Goal: Information Seeking & Learning: Learn about a topic

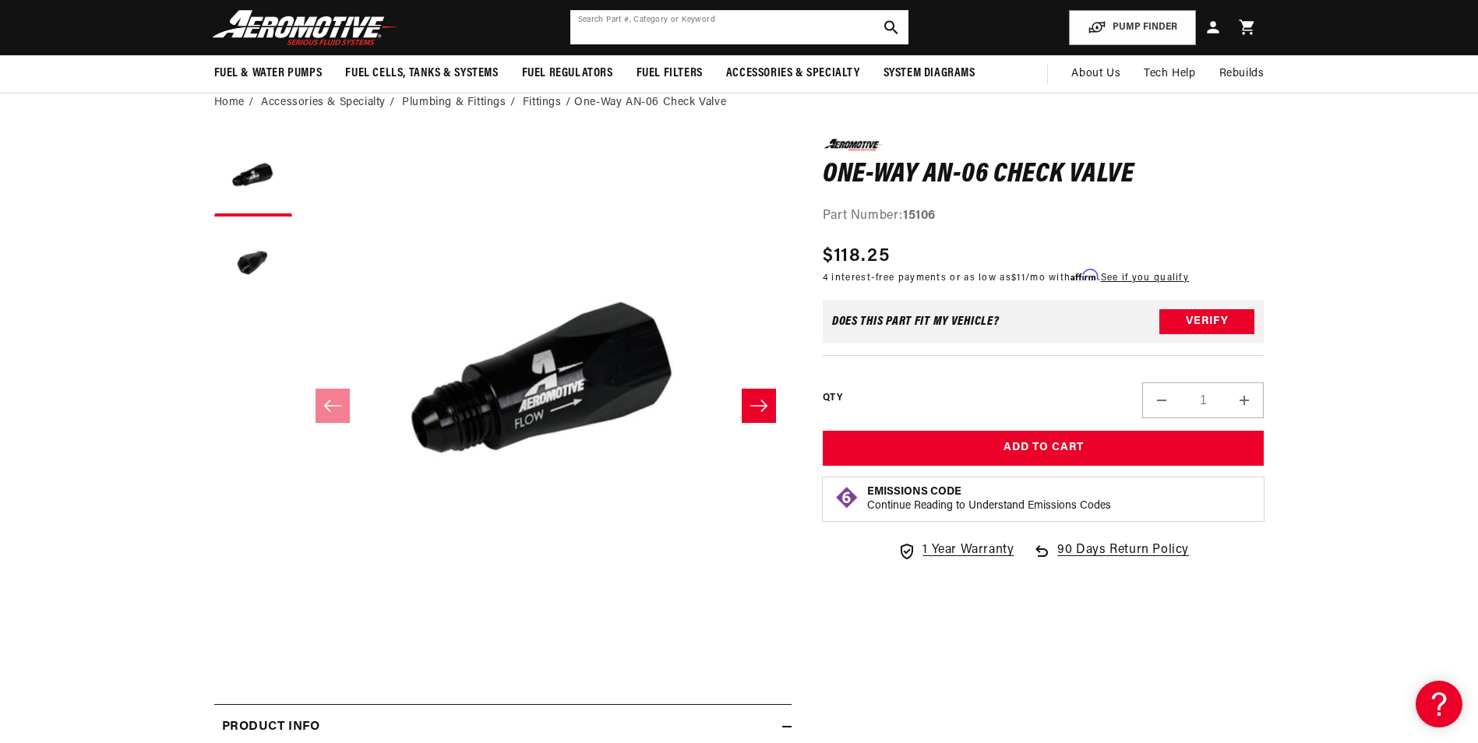
drag, startPoint x: 736, startPoint y: 32, endPoint x: 731, endPoint y: 41, distance: 10.2
click at [731, 41] on input "text" at bounding box center [739, 27] width 338 height 34
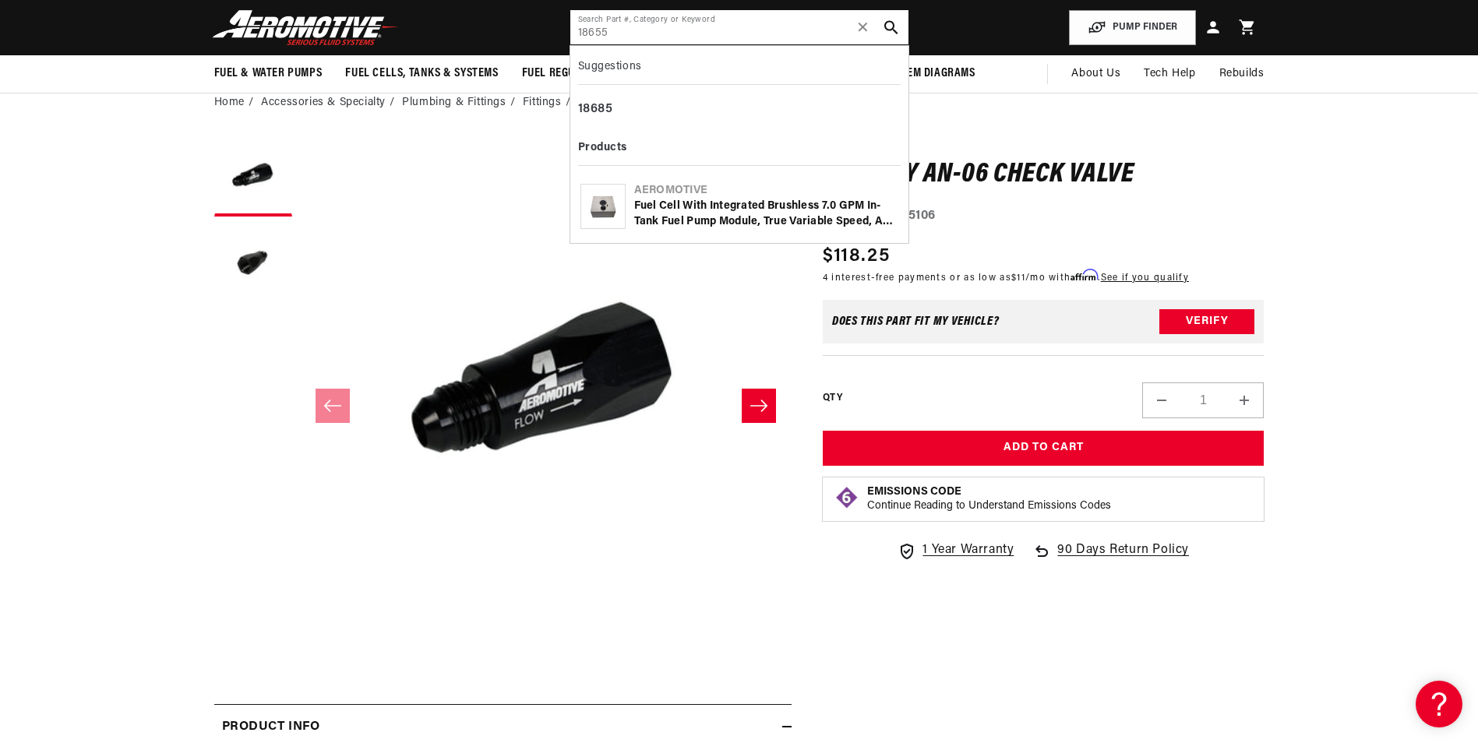
scroll to position [0, 1976]
type input "18655"
click at [788, 234] on div "Aeromotive Fuel Cell with Integrated Brushless 7.0 GPM In-Tank Fuel Pump Module…" at bounding box center [739, 207] width 323 height 58
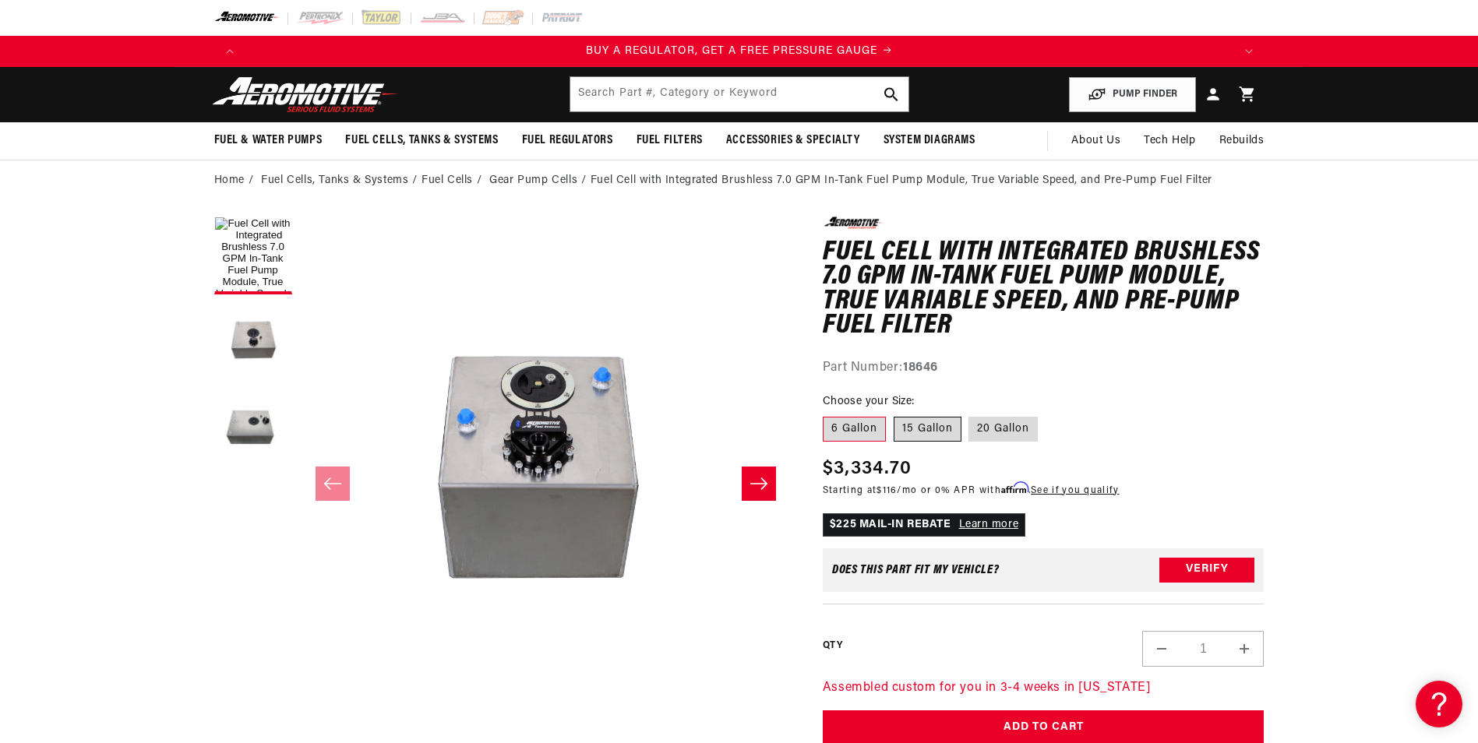
click at [945, 432] on label "15 Gallon" at bounding box center [928, 429] width 68 height 25
click at [894, 414] on input "15 Gallon" at bounding box center [894, 414] width 1 height 1
radio input "true"
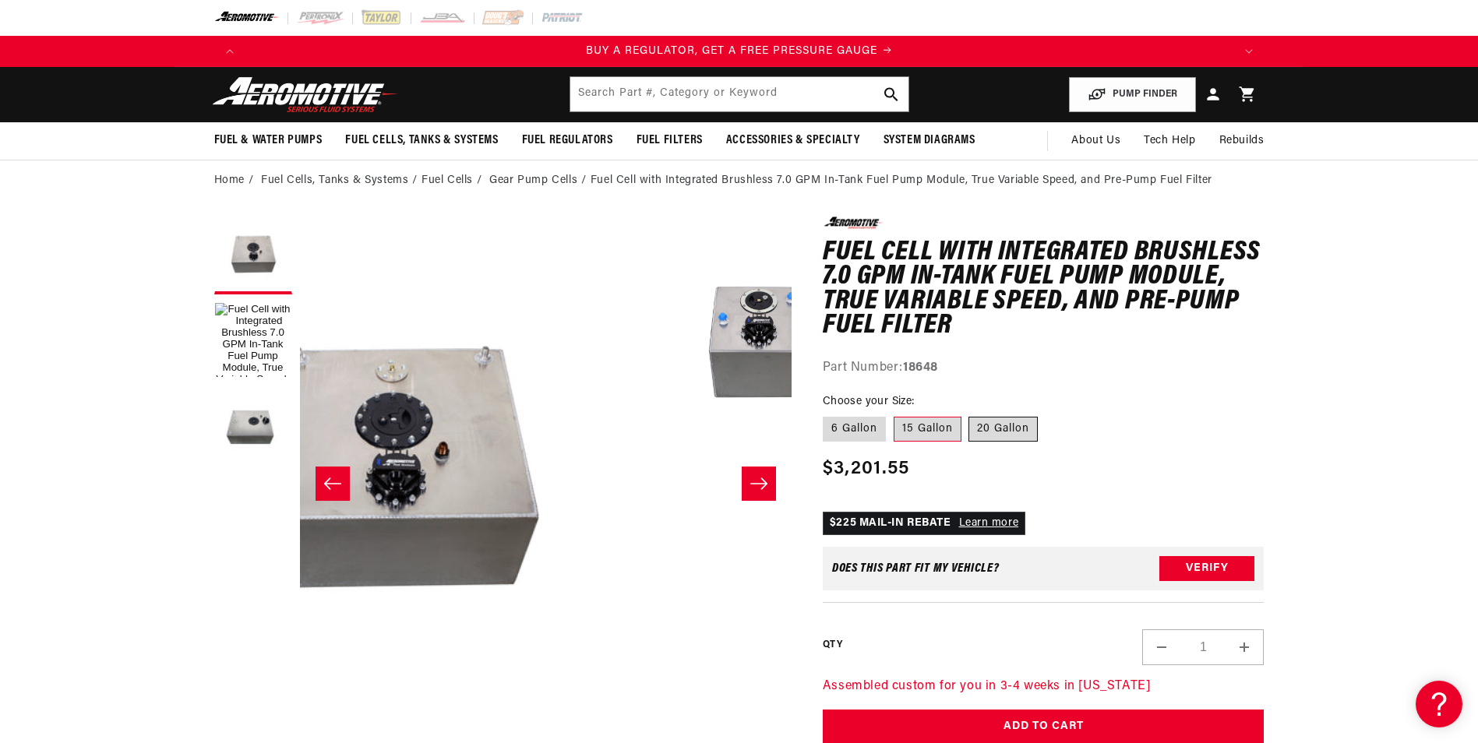
scroll to position [0, 1]
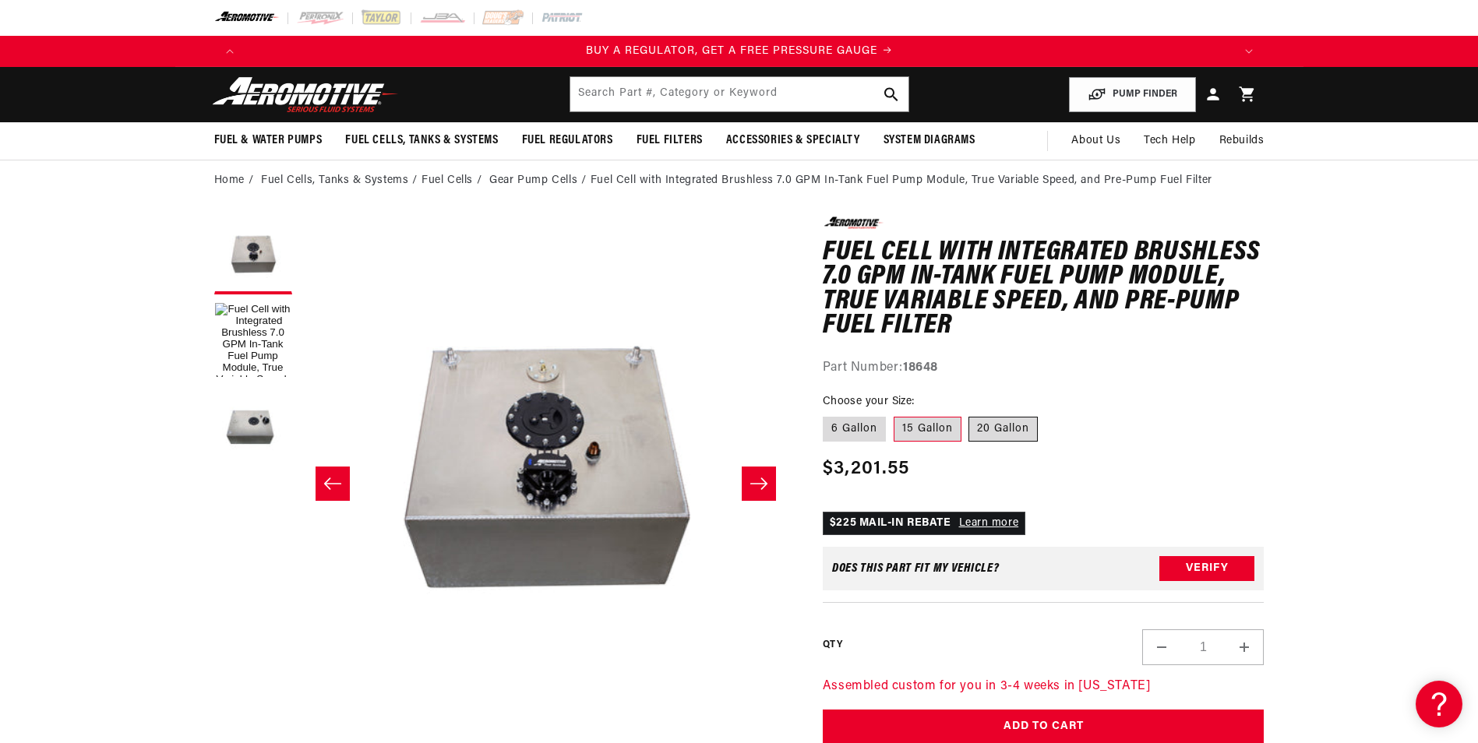
click at [993, 428] on label "20 Gallon" at bounding box center [1002, 429] width 69 height 25
click at [970, 414] on input "20 Gallon" at bounding box center [969, 414] width 1 height 1
radio input "true"
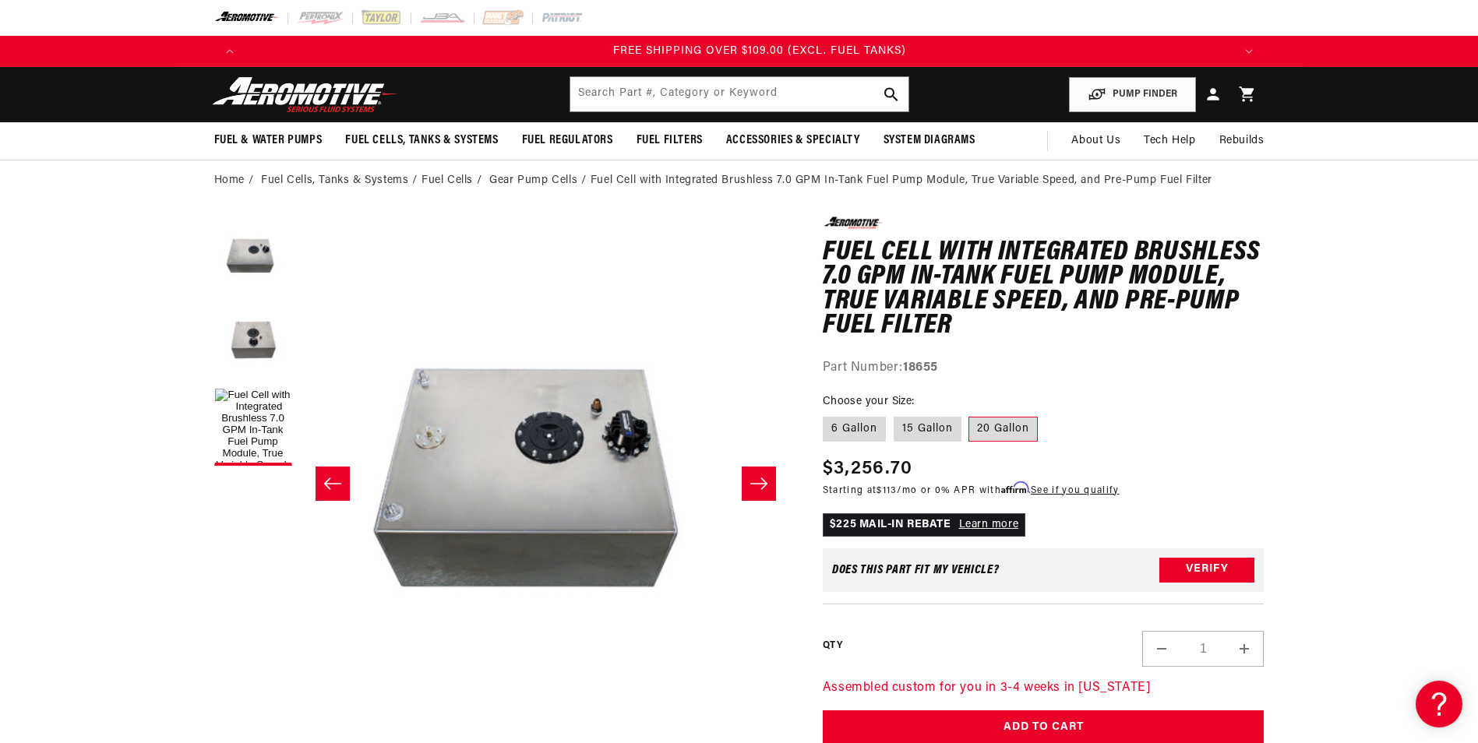
scroll to position [0, 2963]
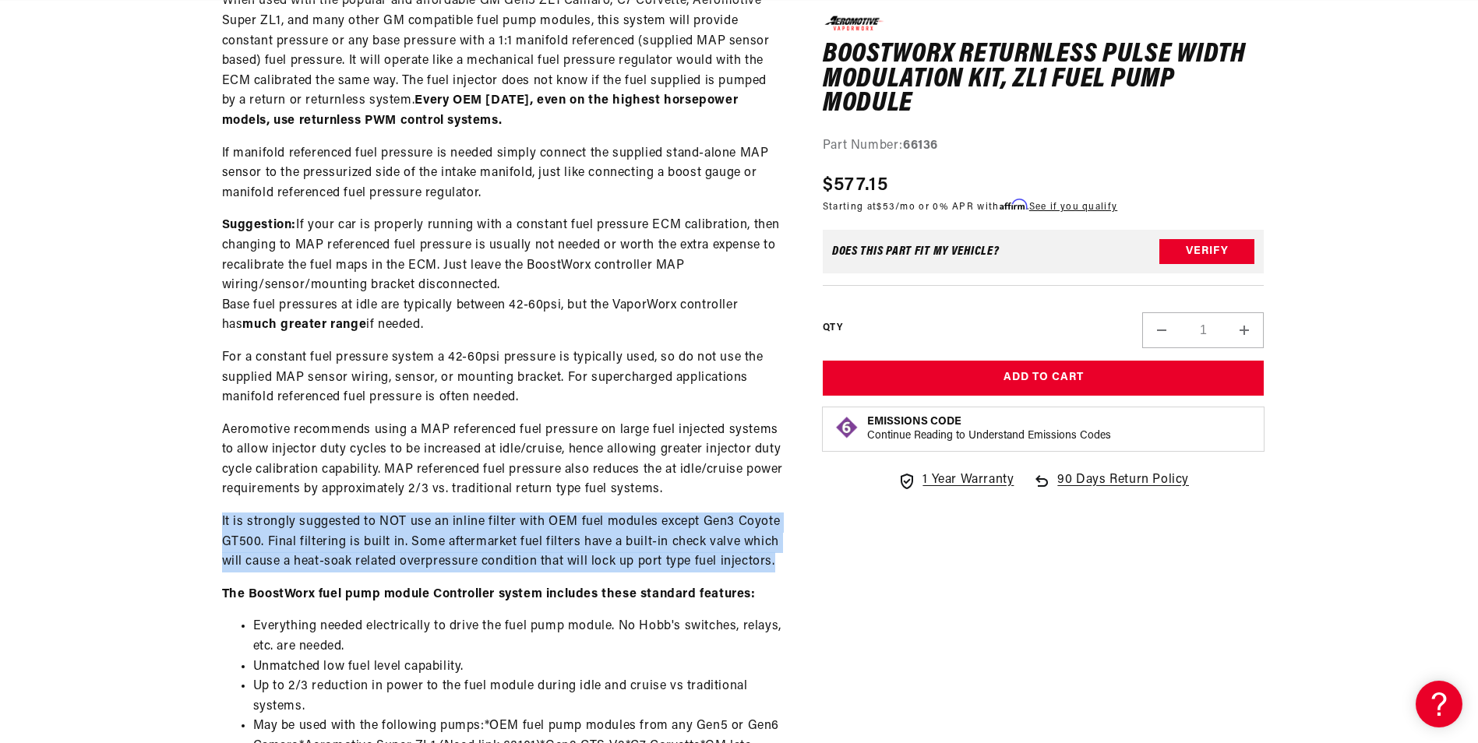
drag, startPoint x: 785, startPoint y: 565, endPoint x: 221, endPoint y: 520, distance: 565.8
click at [221, 520] on div "Aeromotive Part Number: 66136 Legacy VaporWorx Part Numbers: BWZL13B, PWZL13B-G…" at bounding box center [502, 507] width 577 height 1384
copy p "It is strongly suggested to NOT use an inline filter with OEM fuel modules exce…"
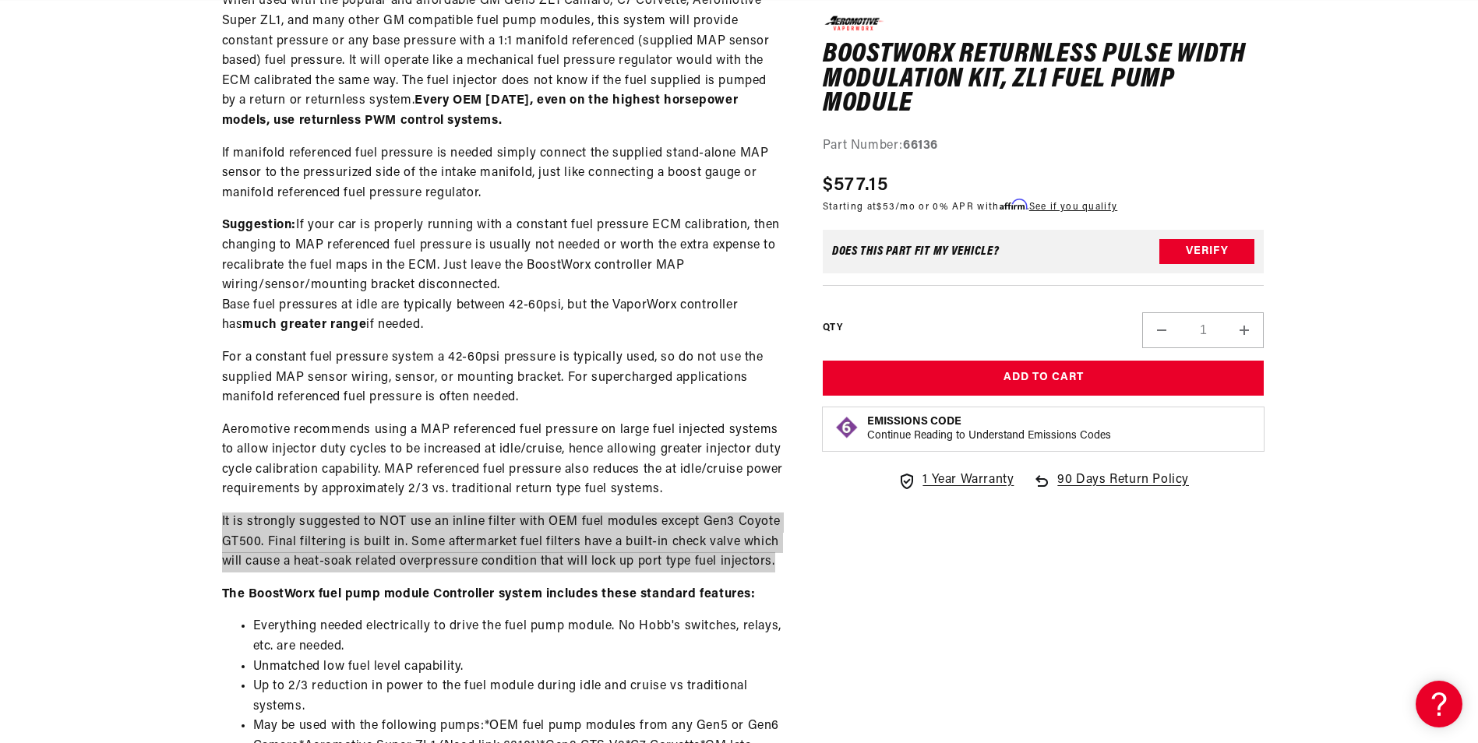
scroll to position [0, 988]
